Goal: Find specific page/section: Find specific page/section

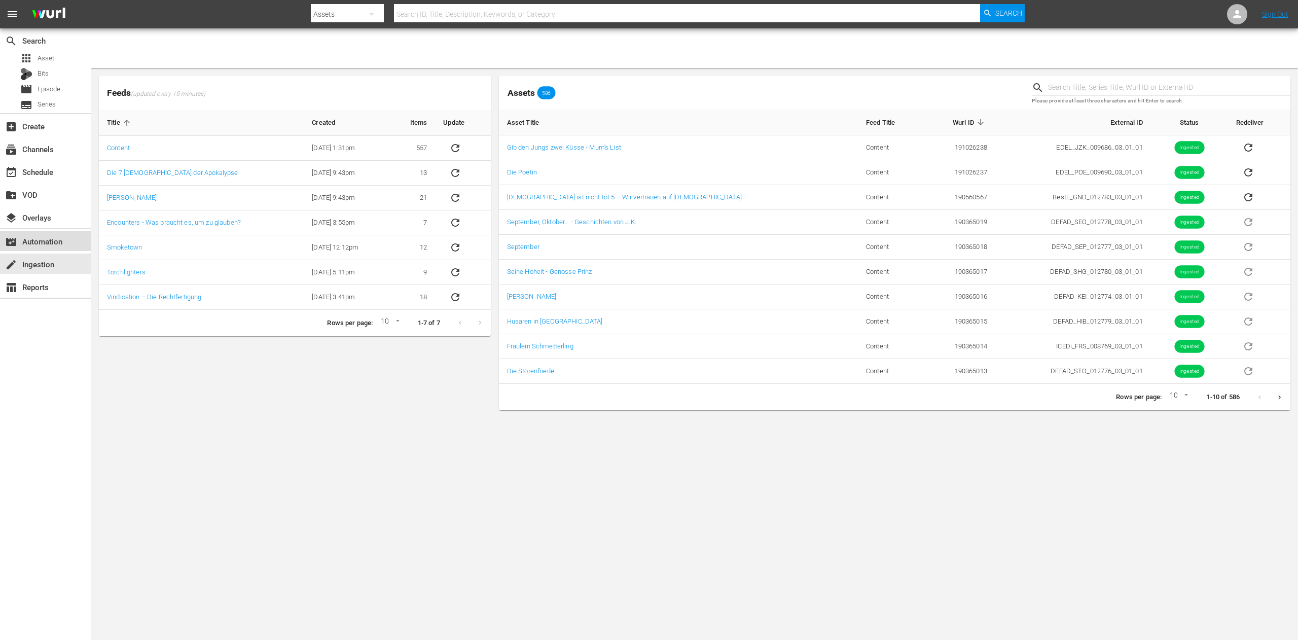
click at [45, 249] on div "movie_filter Automation" at bounding box center [45, 241] width 91 height 20
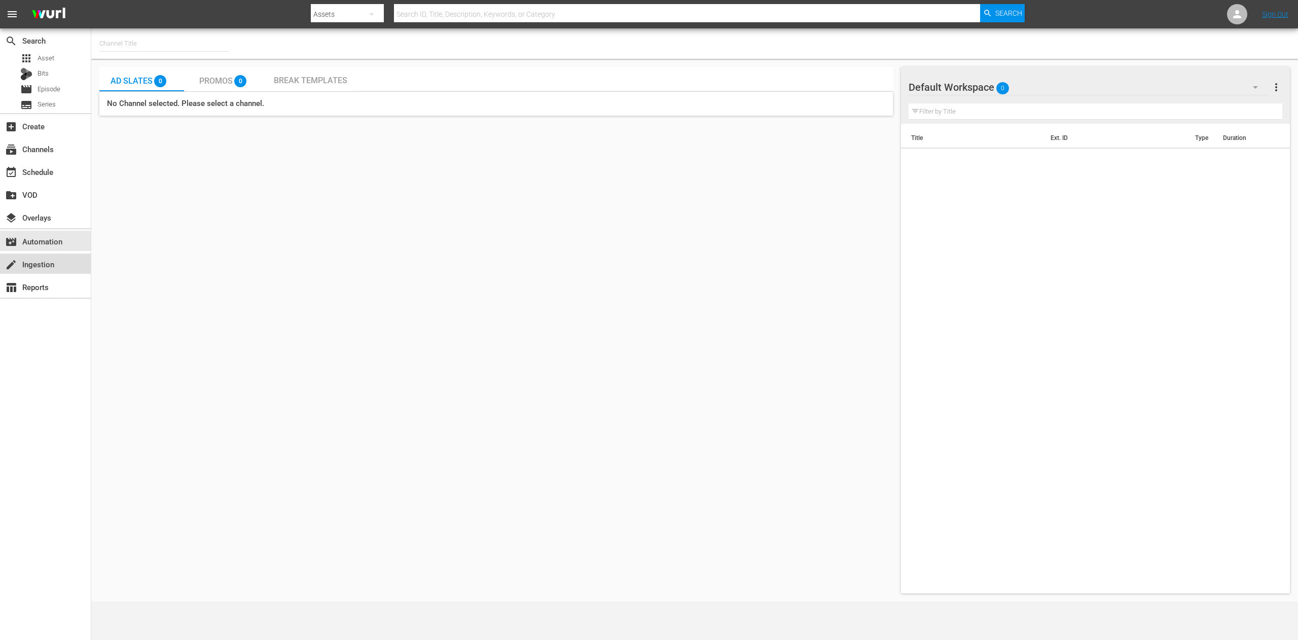
click at [56, 263] on div "create Ingestion" at bounding box center [28, 262] width 57 height 9
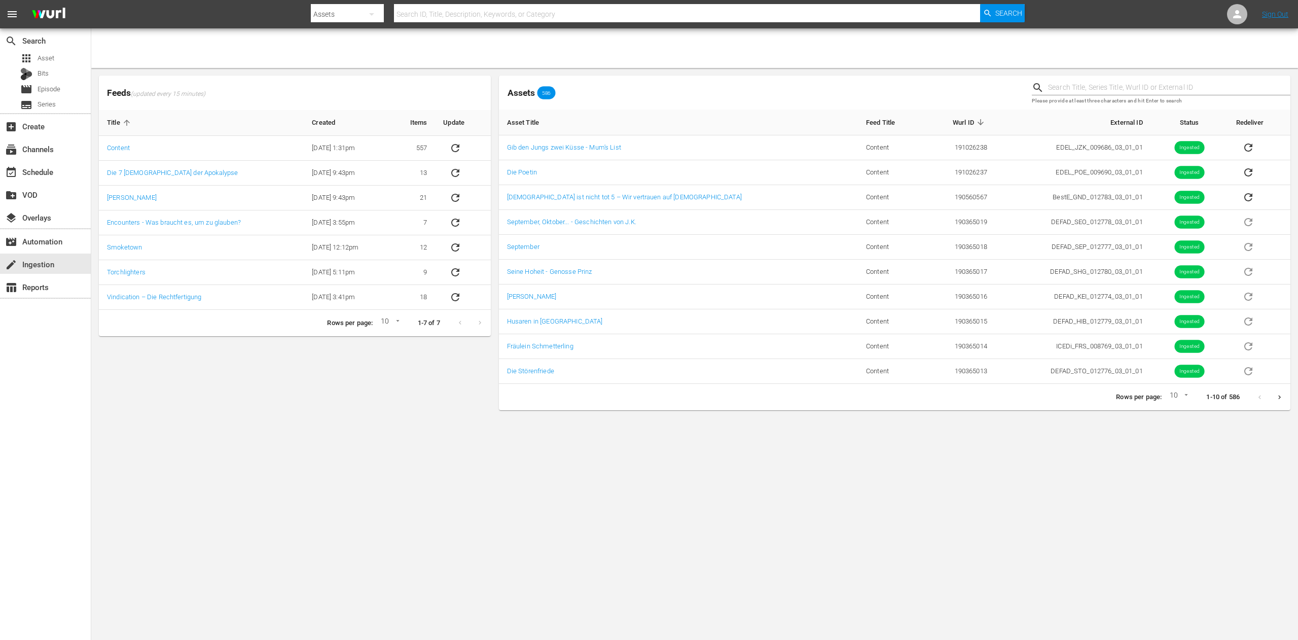
click at [491, 145] on div "Feeds (updated every 15 minutes) Title Created Items Update Content [DATE] 1:31…" at bounding box center [295, 205] width 400 height 269
click at [47, 281] on div "table_chart Reports" at bounding box center [28, 285] width 57 height 9
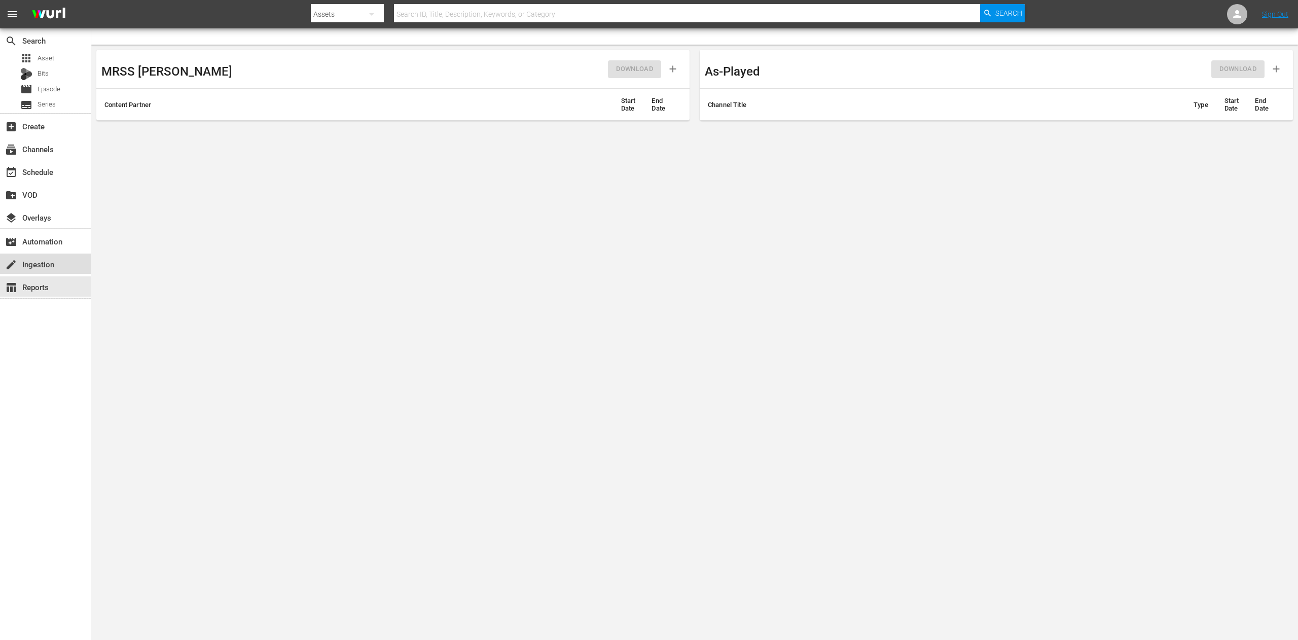
click at [61, 265] on div "create Ingestion" at bounding box center [45, 263] width 91 height 20
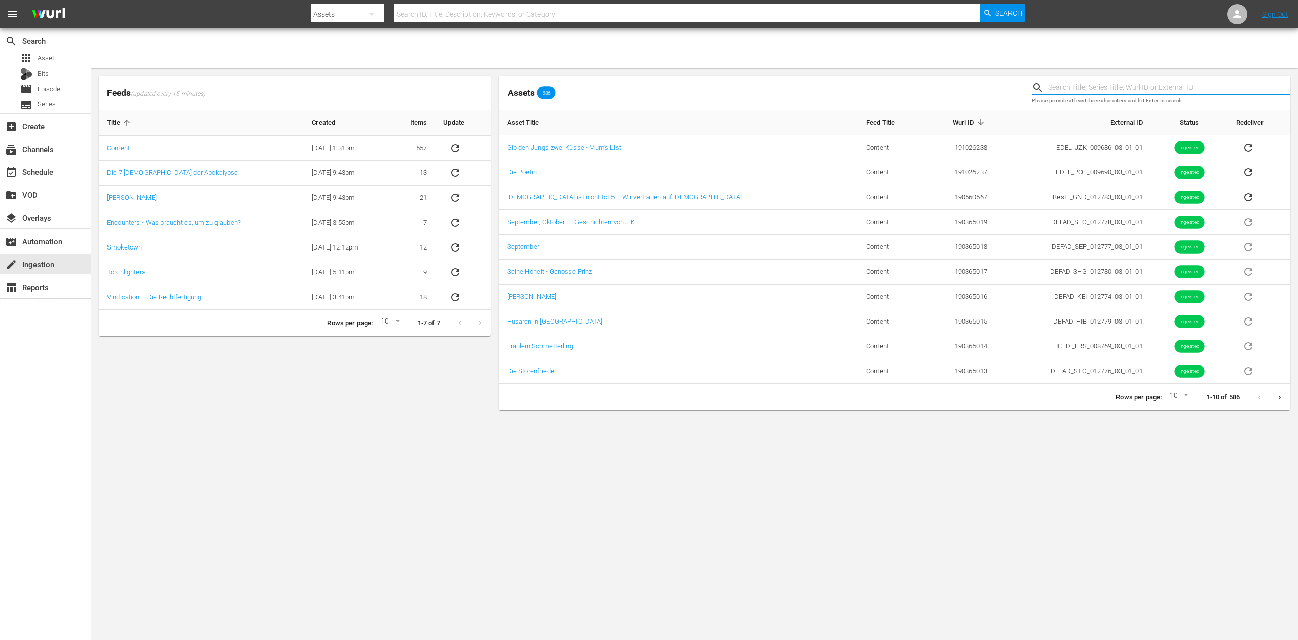
click at [1085, 85] on input "text" at bounding box center [1169, 87] width 242 height 15
type input "faith"
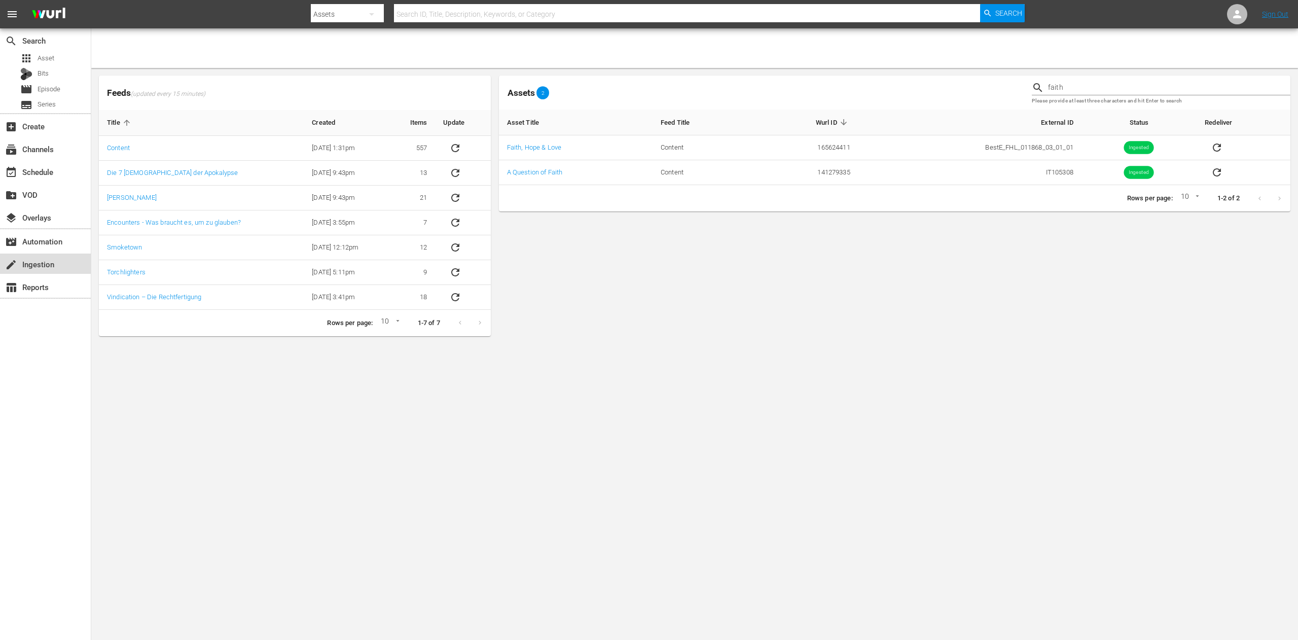
click at [41, 257] on div "create Ingestion" at bounding box center [45, 263] width 91 height 20
